Goal: Task Accomplishment & Management: Manage account settings

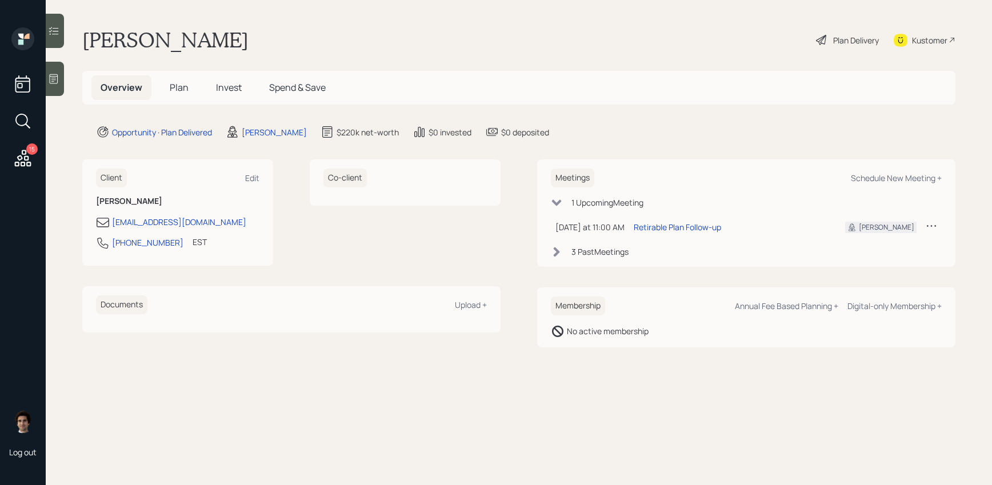
click at [849, 37] on div "Plan Delivery" at bounding box center [856, 40] width 46 height 12
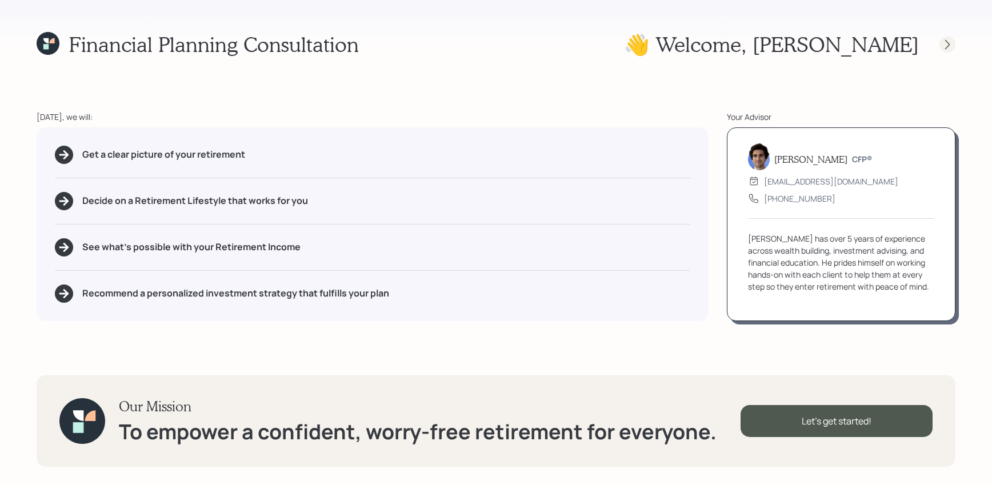
click at [952, 45] on icon at bounding box center [946, 44] width 11 height 11
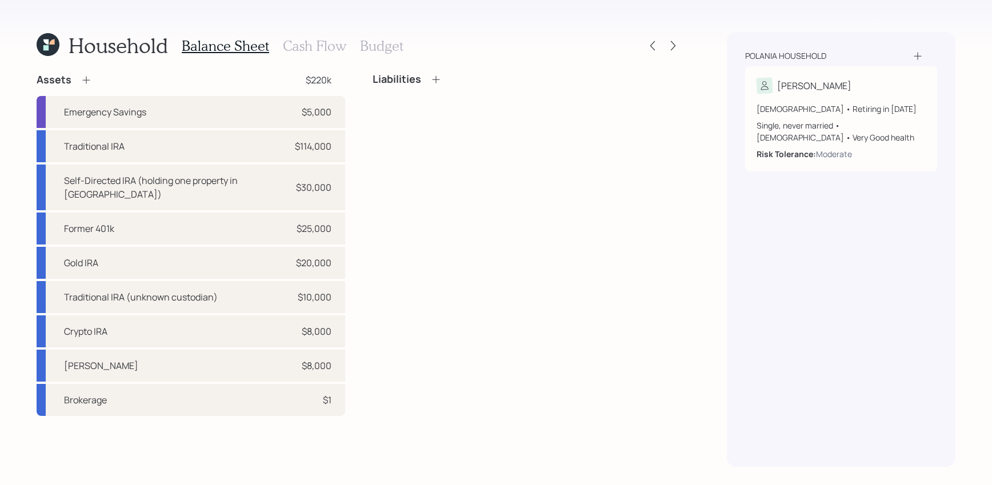
click at [45, 35] on icon at bounding box center [48, 44] width 23 height 23
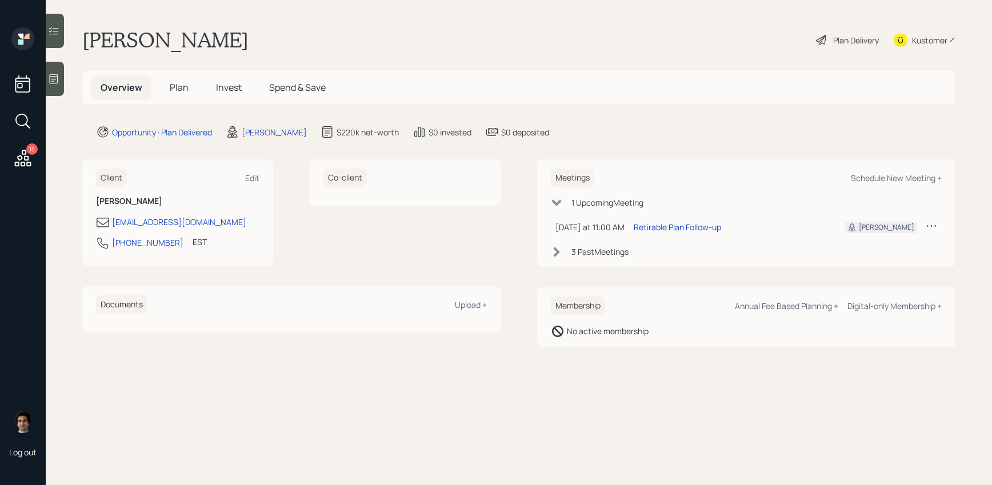
click at [20, 163] on icon at bounding box center [23, 158] width 21 height 21
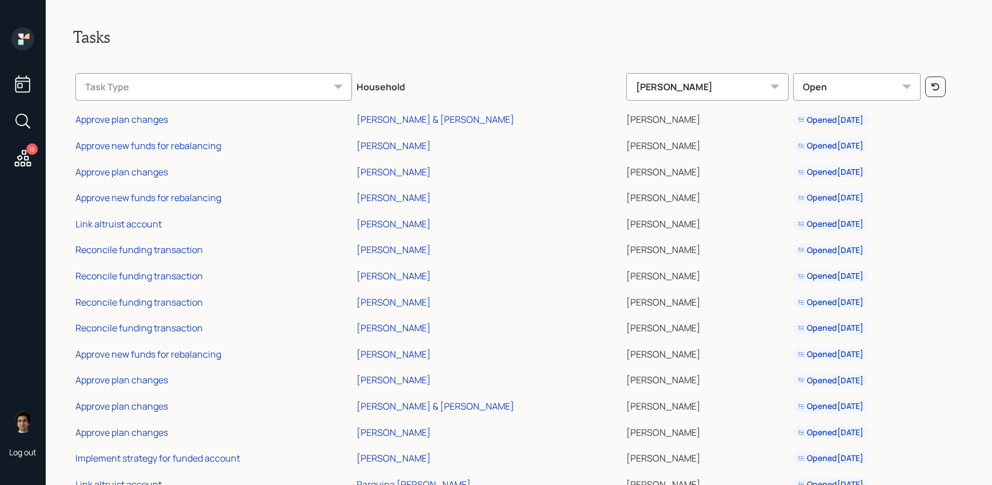
scroll to position [38, 0]
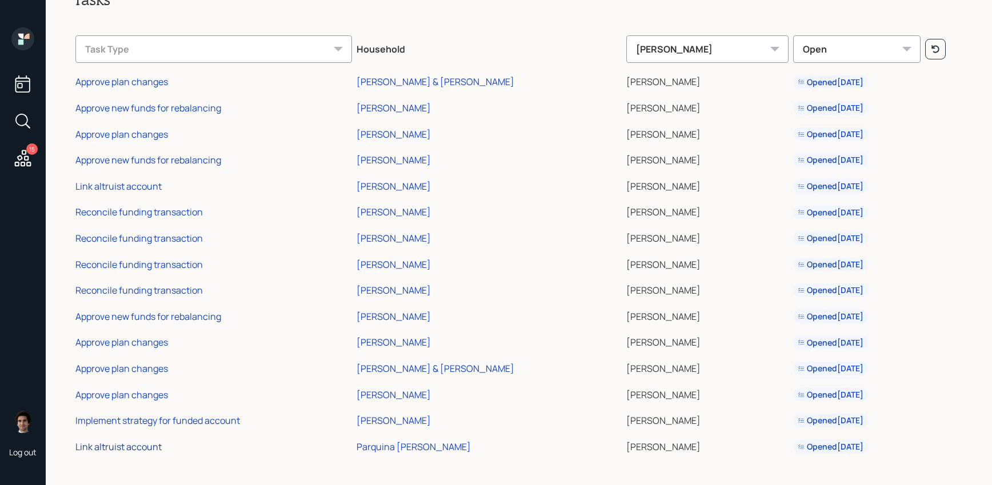
click at [145, 445] on div "Link altruist account" at bounding box center [118, 446] width 86 height 13
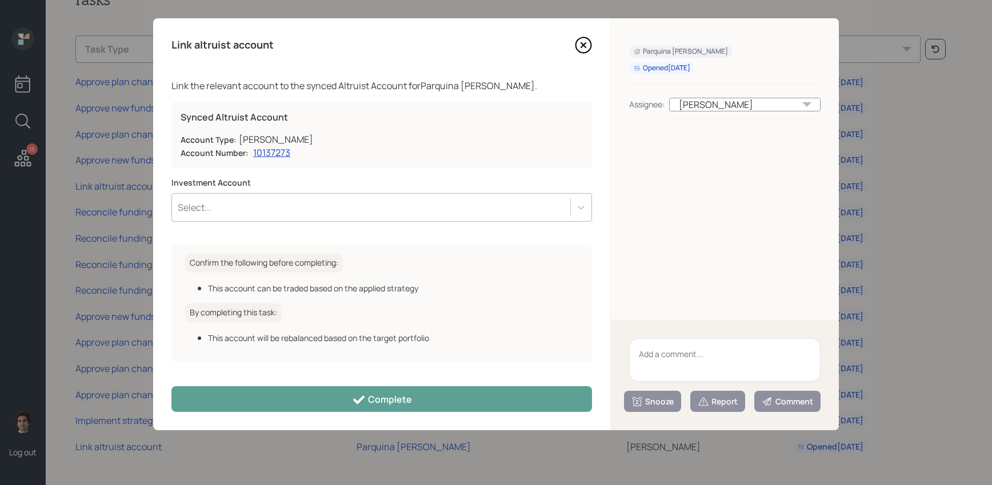
drag, startPoint x: 419, startPoint y: 184, endPoint x: 403, endPoint y: 206, distance: 26.6
click at [419, 184] on label "Investment Account" at bounding box center [381, 182] width 420 height 11
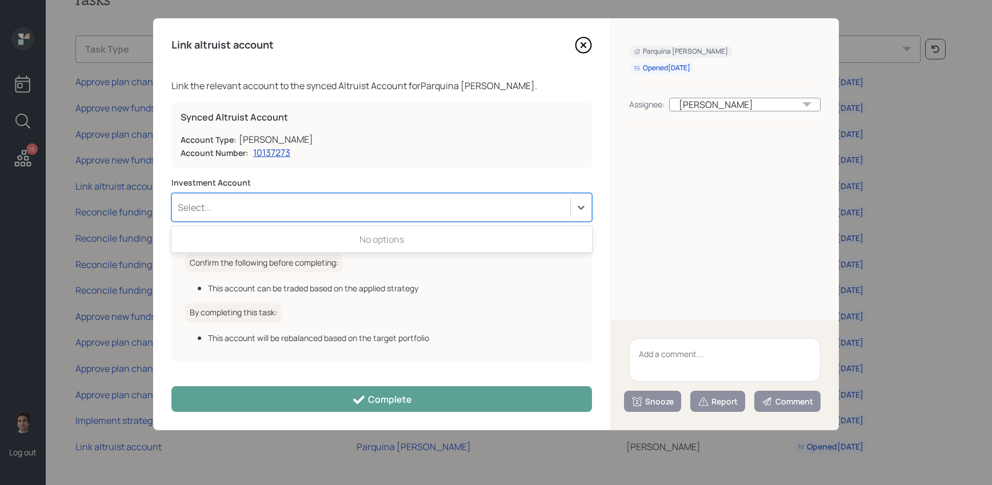
click at [403, 206] on div "Select..." at bounding box center [371, 207] width 398 height 19
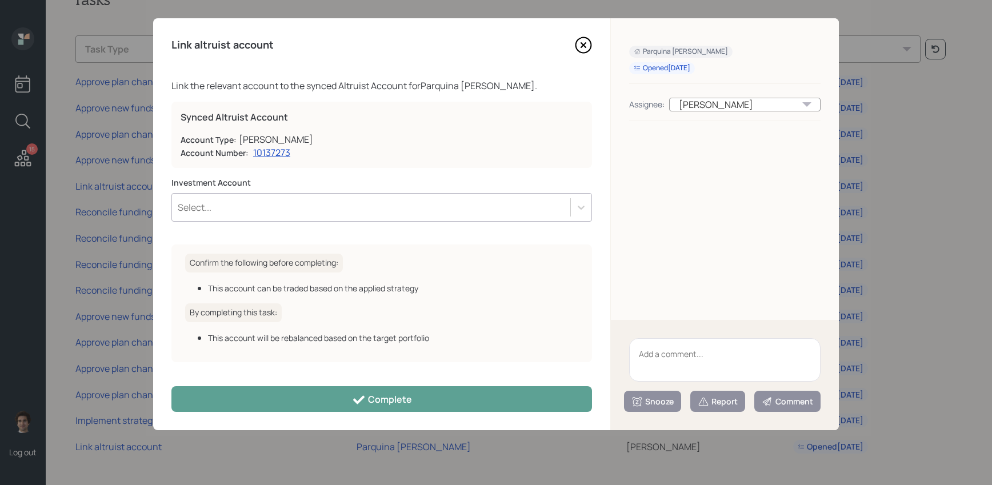
click at [591, 45] on icon at bounding box center [583, 45] width 17 height 17
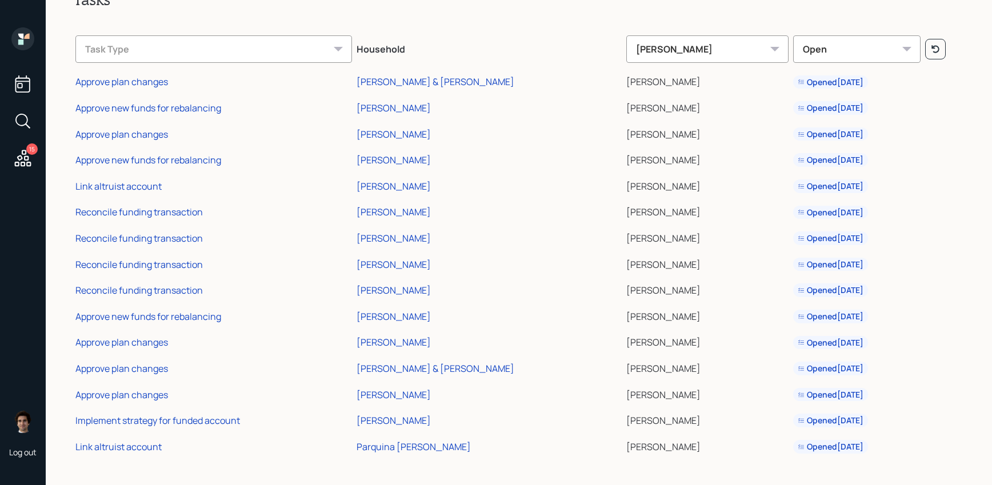
click at [26, 98] on div "15" at bounding box center [23, 123] width 21 height 98
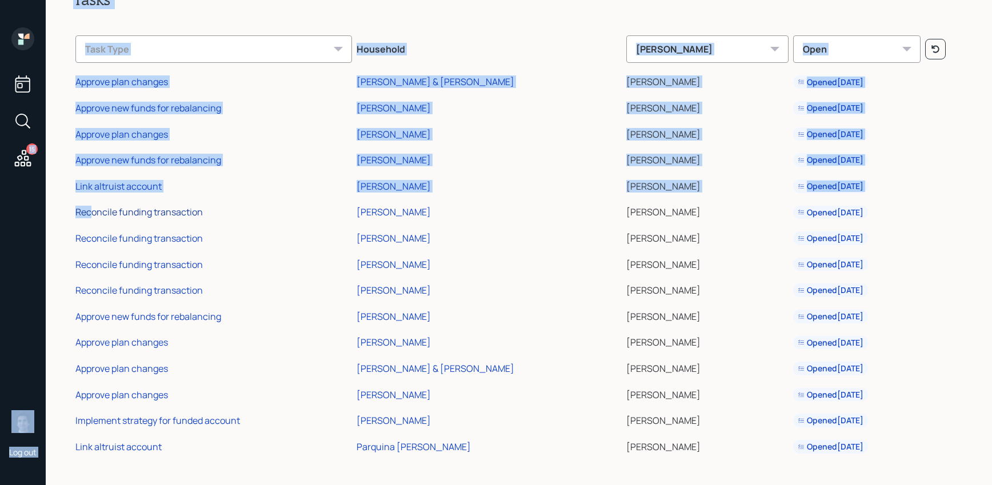
drag, startPoint x: 26, startPoint y: 84, endPoint x: 89, endPoint y: 205, distance: 136.7
click at [92, 205] on div "15 Log out Tasks Task Type Household [PERSON_NAME] Open Approve plan changes [P…" at bounding box center [496, 242] width 992 height 485
click at [284, 469] on div "Tasks Task Type Household [PERSON_NAME] Open Approve plan changes [PERSON_NAME]…" at bounding box center [519, 242] width 946 height 485
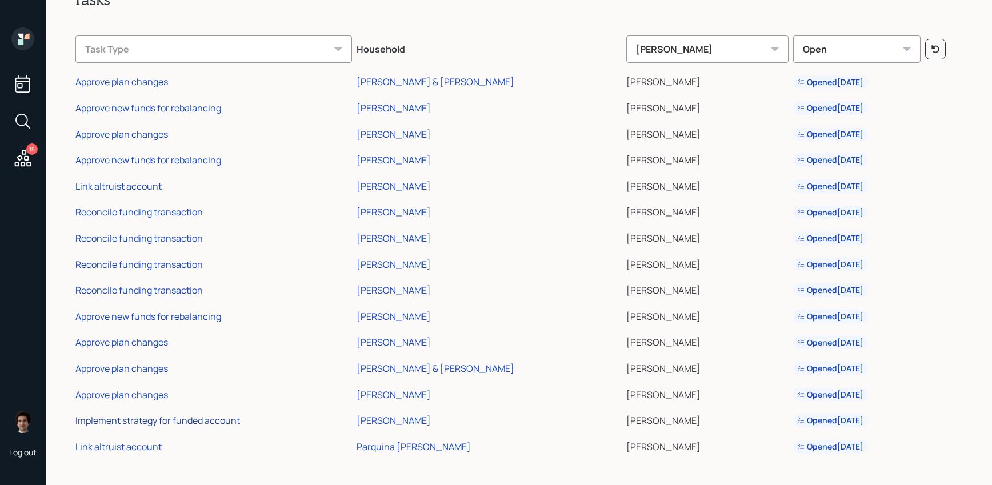
click at [204, 422] on div "Implement strategy for funded account" at bounding box center [157, 420] width 164 height 13
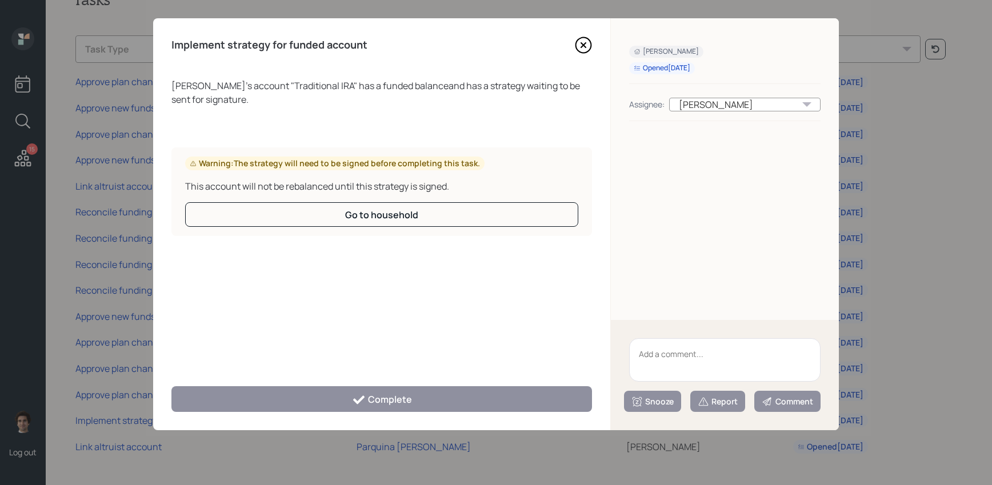
click at [585, 47] on icon at bounding box center [583, 45] width 5 height 5
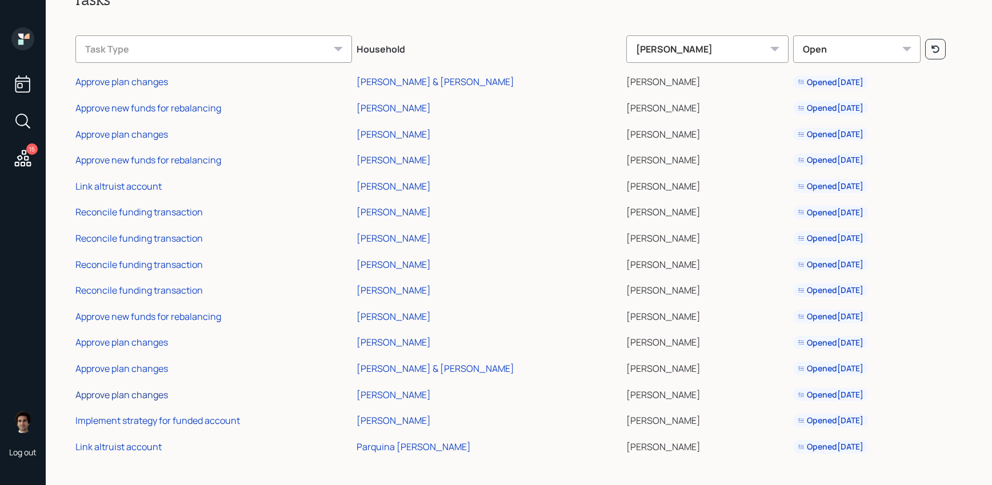
click at [98, 396] on div "Approve plan changes" at bounding box center [121, 394] width 93 height 13
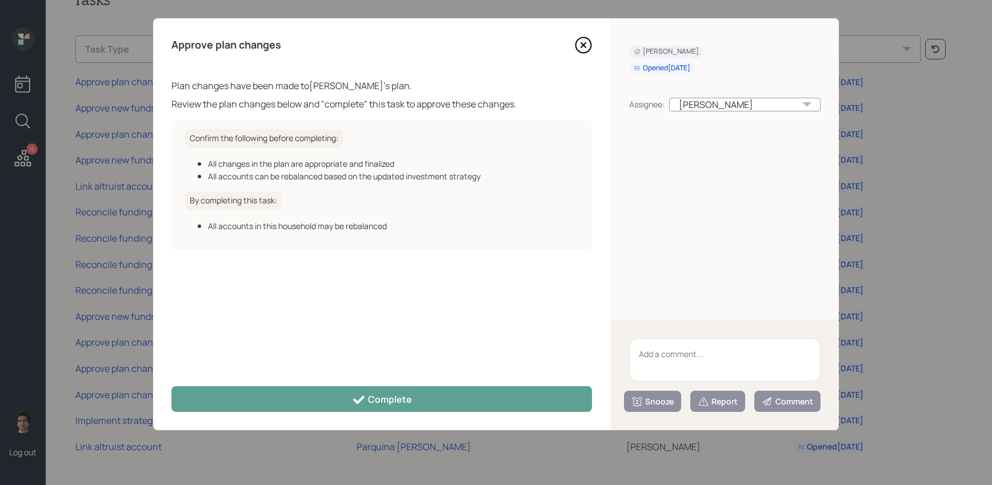
click at [695, 356] on textarea at bounding box center [724, 359] width 191 height 43
type textarea "birthday clean up"
drag, startPoint x: 716, startPoint y: 351, endPoint x: 648, endPoint y: 322, distance: 73.9
click at [648, 338] on textarea "birthday clean up" at bounding box center [724, 359] width 191 height 43
click at [472, 415] on div "Approve plan changes Plan changes have been made to [PERSON_NAME] 's plan. Revi…" at bounding box center [381, 224] width 457 height 412
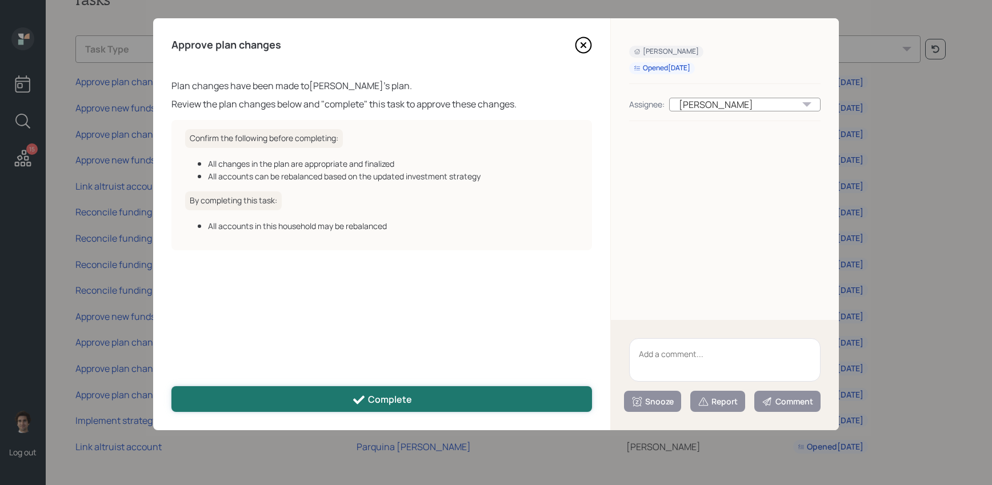
click at [471, 410] on button "Complete" at bounding box center [381, 399] width 420 height 26
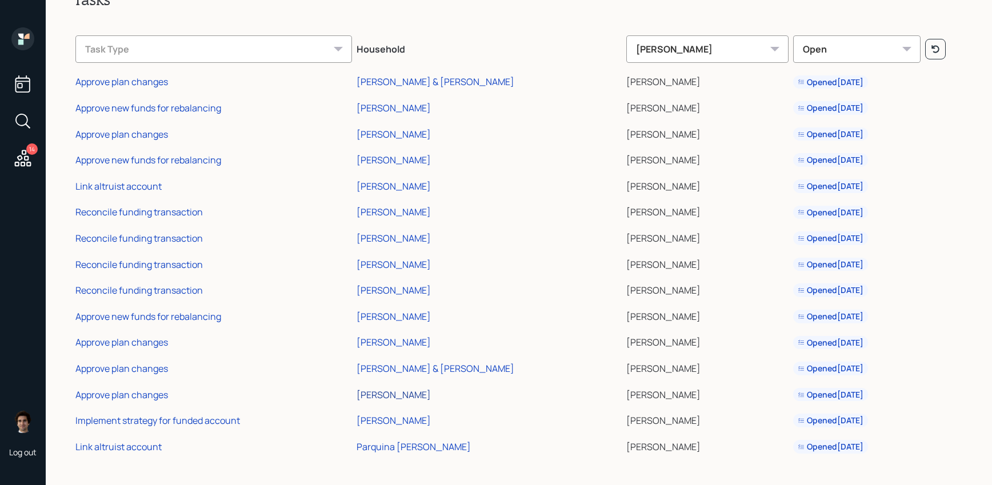
click at [400, 390] on div "[PERSON_NAME]" at bounding box center [393, 394] width 74 height 13
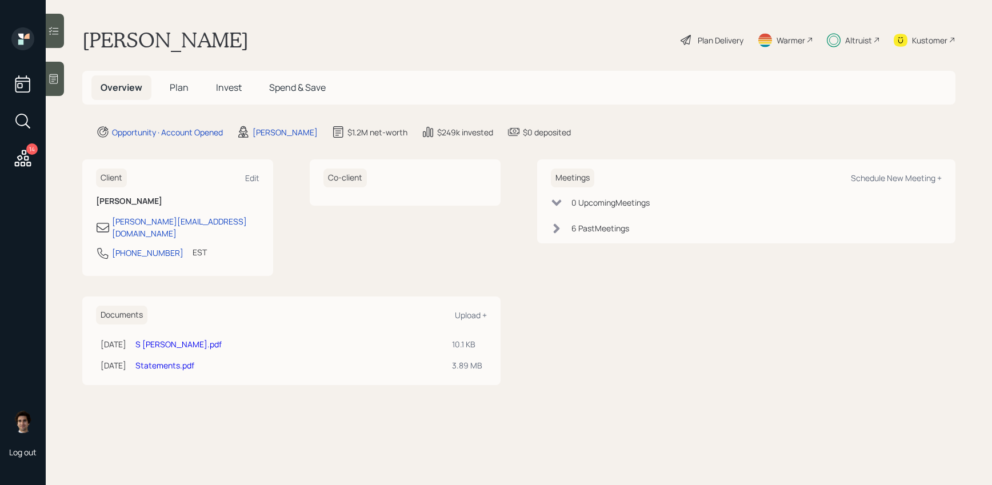
click at [238, 101] on div "Overview Plan Invest Spend & Save" at bounding box center [518, 88] width 873 height 34
click at [228, 88] on span "Invest" at bounding box center [229, 87] width 26 height 13
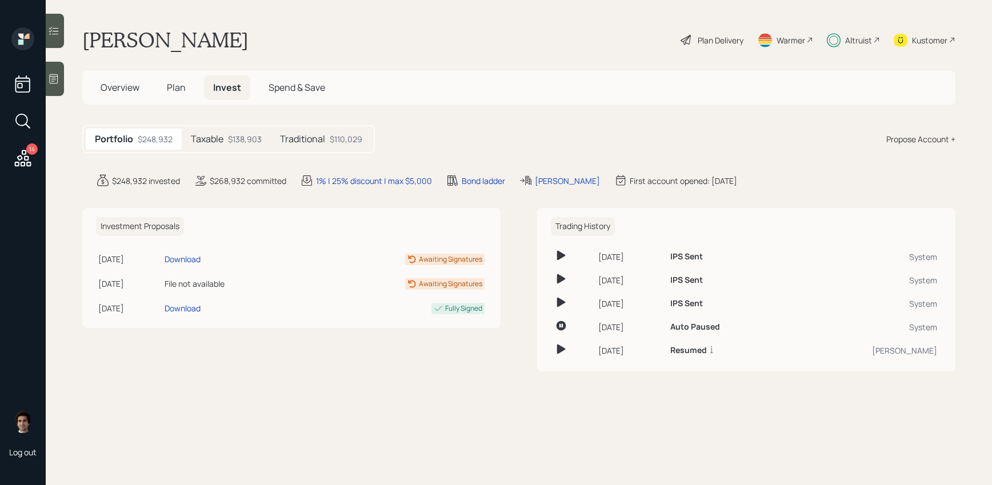
click at [294, 134] on h5 "Traditional" at bounding box center [302, 139] width 45 height 11
